Goal: Communication & Community: Answer question/provide support

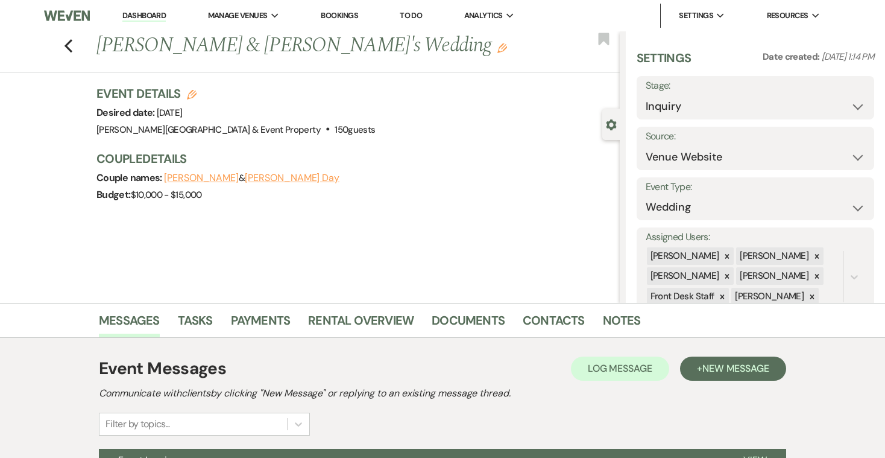
select select "5"
click at [143, 14] on link "Dashboard" at bounding box center [143, 15] width 43 height 11
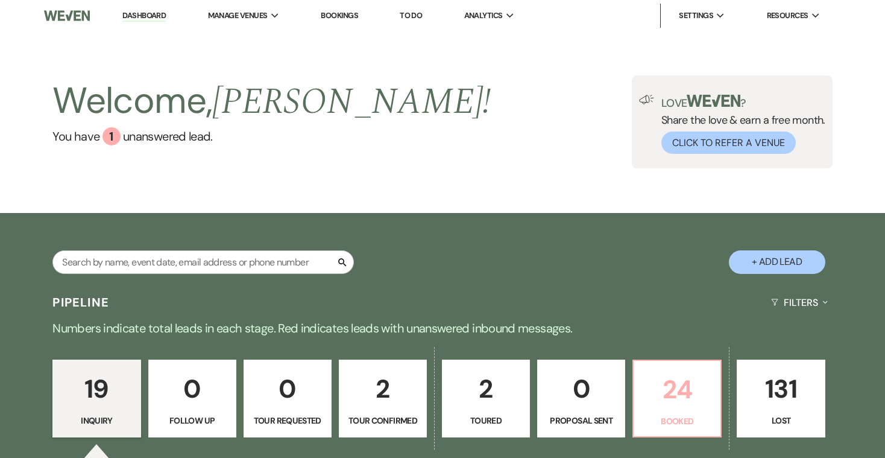
click at [674, 393] on p "24" at bounding box center [677, 389] width 72 height 40
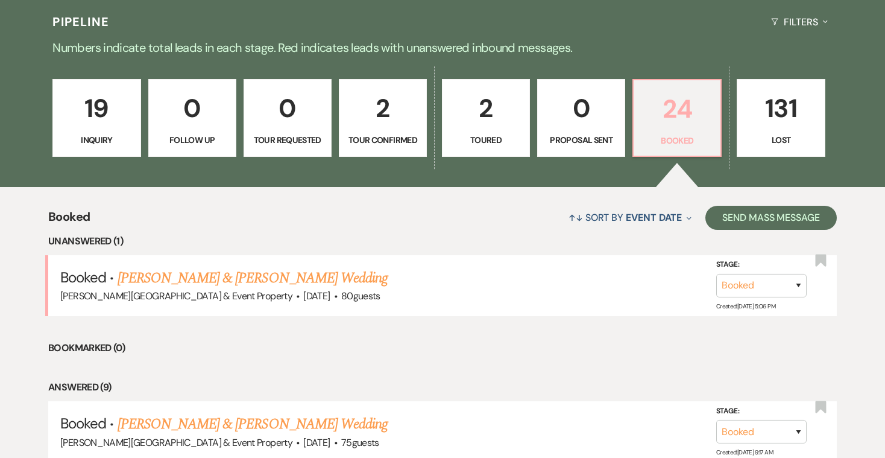
scroll to position [283, 0]
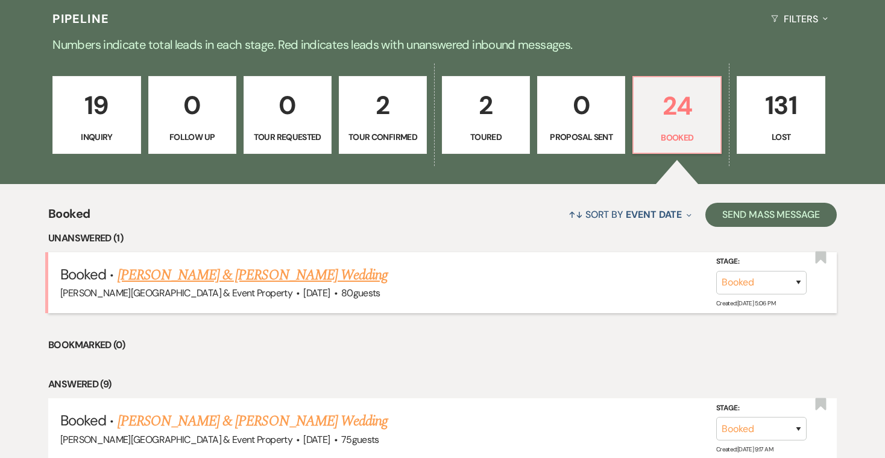
click at [330, 276] on link "[PERSON_NAME] & [PERSON_NAME] Wedding" at bounding box center [253, 275] width 270 height 22
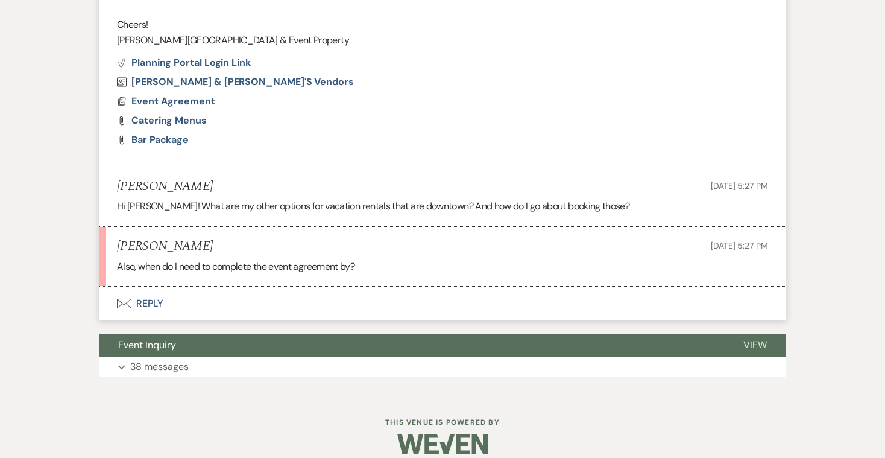
scroll to position [1274, 0]
click at [148, 288] on button "Envelope Reply" at bounding box center [443, 304] width 688 height 34
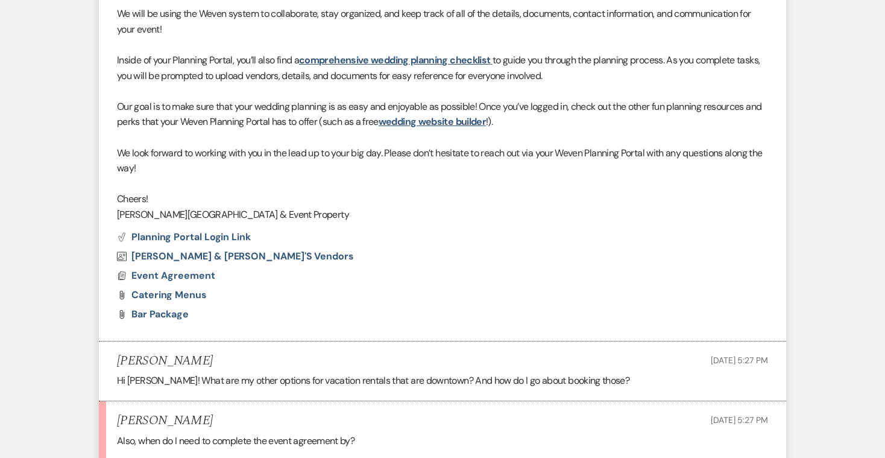
scroll to position [1104, 0]
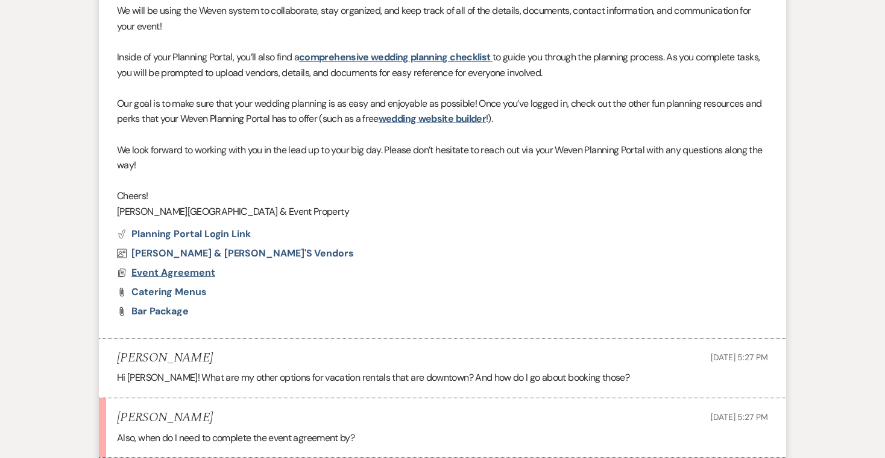
click at [173, 266] on span "Event Agreement" at bounding box center [173, 272] width 84 height 13
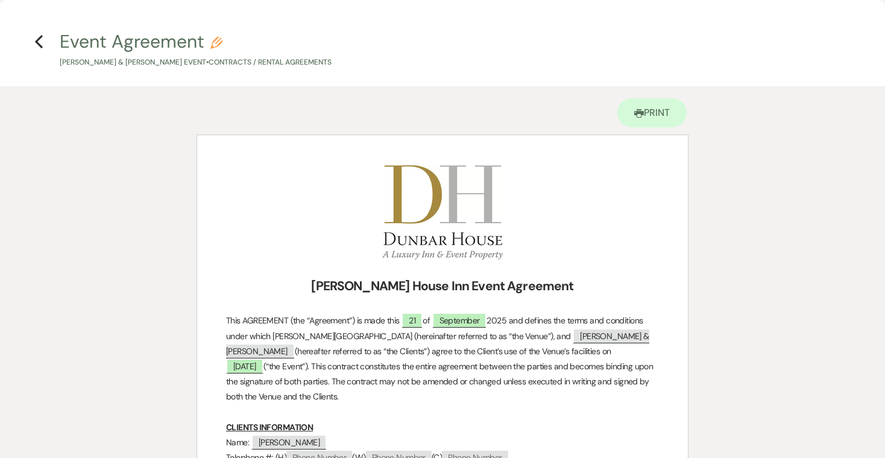
scroll to position [0, 0]
click at [40, 39] on use "button" at bounding box center [39, 41] width 8 height 13
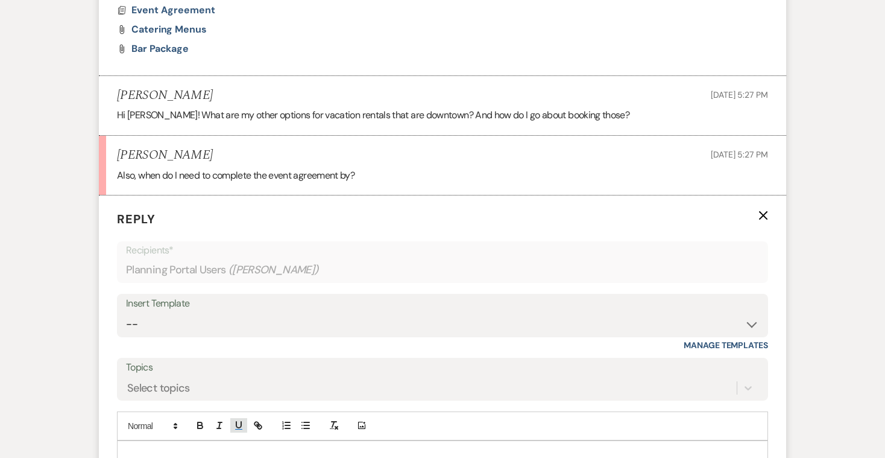
scroll to position [1365, 0]
click at [136, 449] on p at bounding box center [443, 455] width 632 height 13
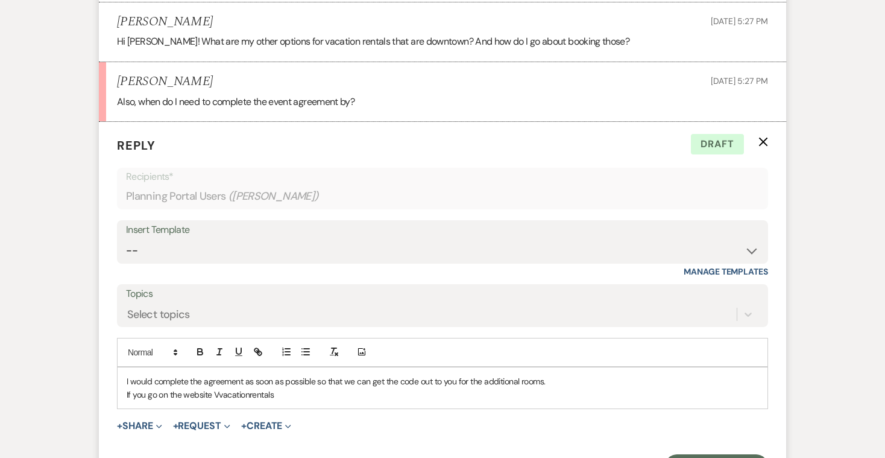
scroll to position [1444, 0]
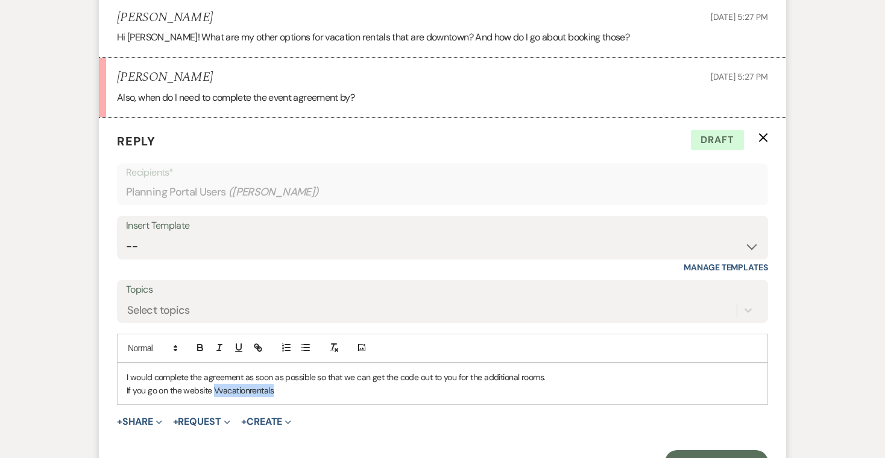
drag, startPoint x: 213, startPoint y: 371, endPoint x: 293, endPoint y: 373, distance: 79.6
click at [293, 384] on p "If you go on the website Vvacationrentals" at bounding box center [443, 390] width 632 height 13
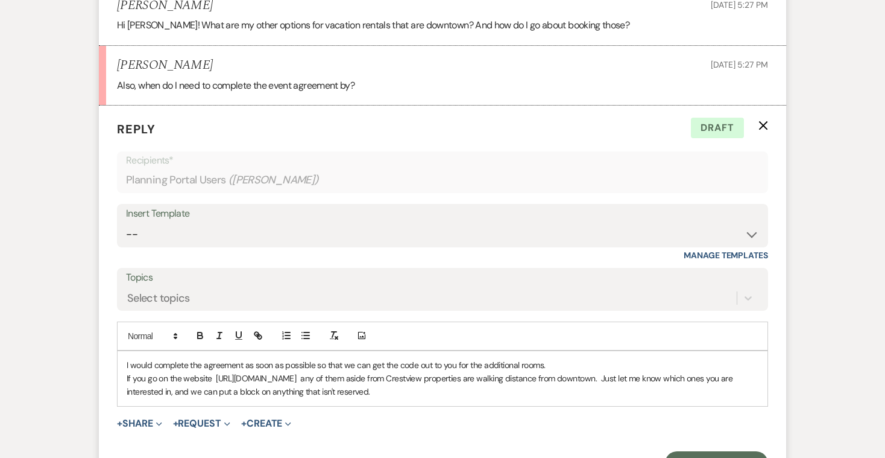
scroll to position [1475, 0]
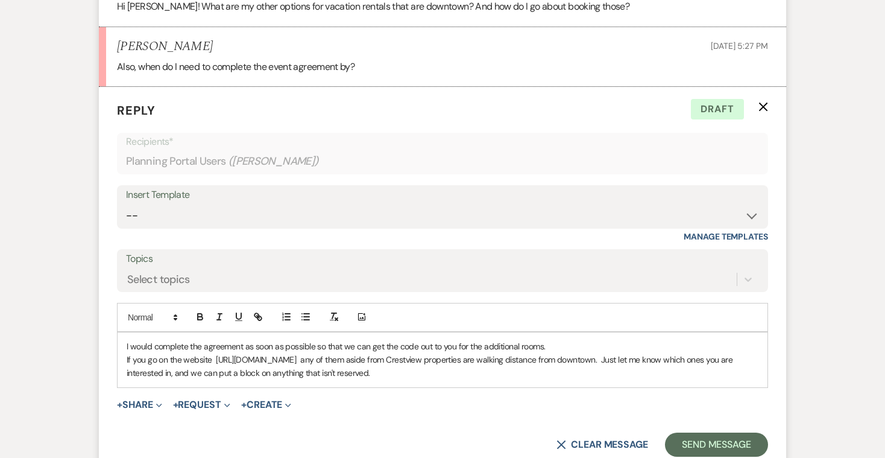
click at [440, 353] on p "If you go on the website [URL][DOMAIN_NAME] any of them aside from Crestview pr…" at bounding box center [443, 366] width 632 height 27
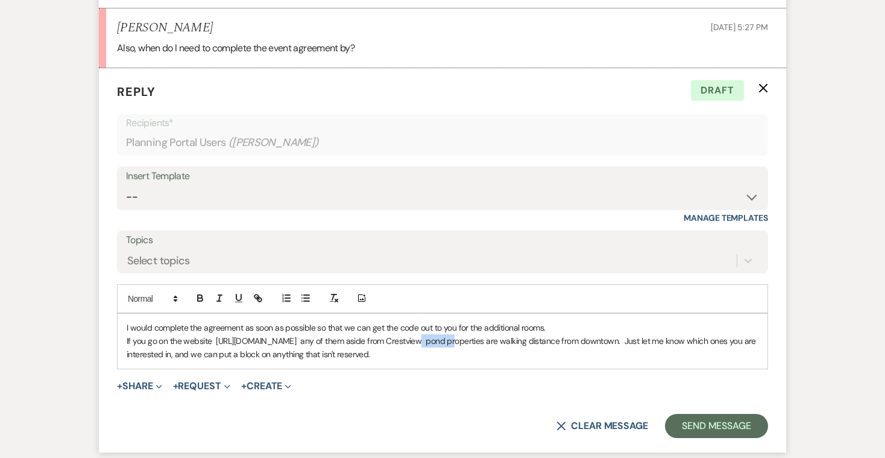
scroll to position [1494, 0]
click at [390, 337] on p "If you go on the website [URL][DOMAIN_NAME] any of them aside from Crestview po…" at bounding box center [443, 347] width 632 height 27
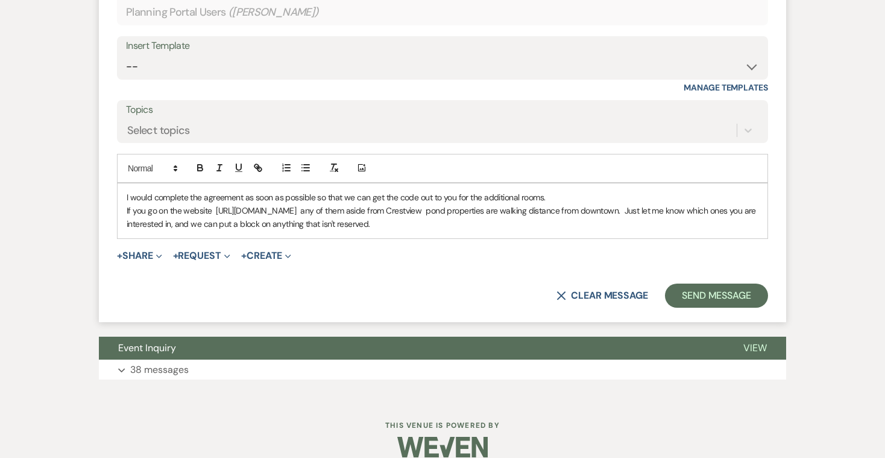
scroll to position [1623, 0]
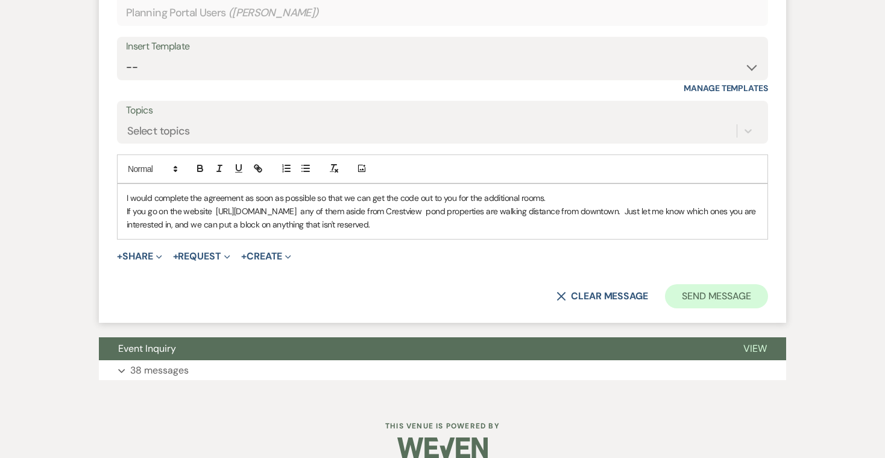
click at [721, 284] on button "Send Message" at bounding box center [716, 296] width 103 height 24
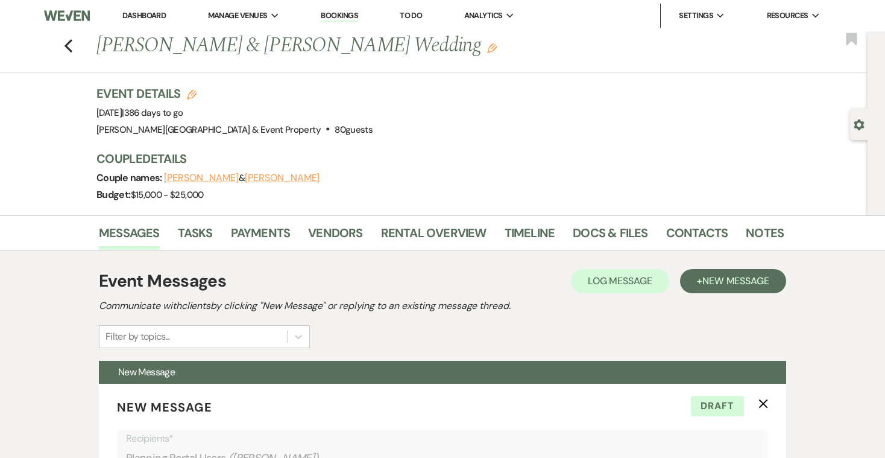
scroll to position [0, 0]
click at [68, 46] on icon "Previous" at bounding box center [68, 46] width 9 height 14
